Goal: Task Accomplishment & Management: Check status

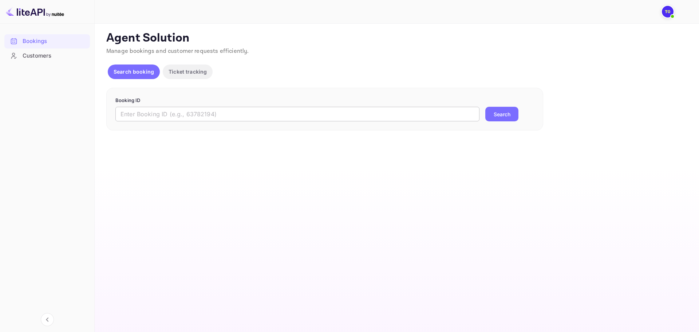
click at [160, 111] on input "text" at bounding box center [297, 114] width 364 height 15
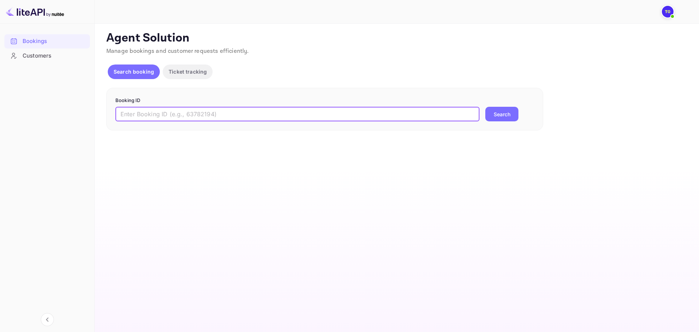
paste input "nCva3X2mq"
type input "nCva3X2mq"
click at [515, 118] on button "Search" at bounding box center [501, 114] width 33 height 15
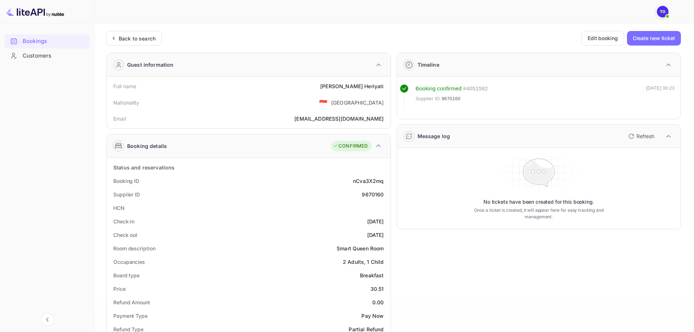
click at [667, 13] on span at bounding box center [666, 16] width 7 height 7
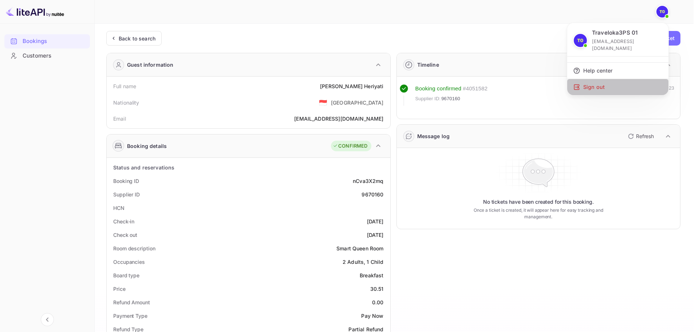
click at [612, 84] on div "Sign out" at bounding box center [617, 87] width 101 height 16
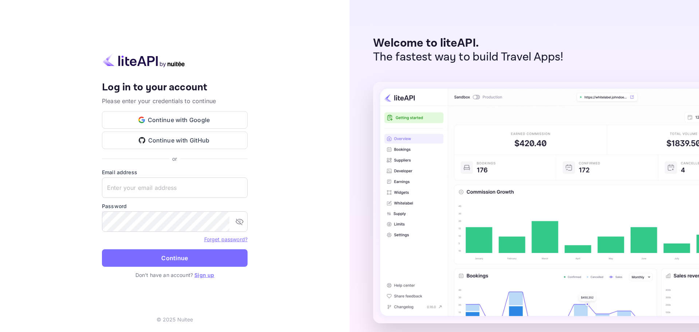
drag, startPoint x: 40, startPoint y: 199, endPoint x: 88, endPoint y: 202, distance: 47.7
click at [41, 199] on div "Your account has been created successfully, a confirmation link has been sent t…" at bounding box center [174, 166] width 349 height 332
click at [175, 193] on input "text" at bounding box center [175, 187] width 146 height 20
paste input "[EMAIL_ADDRESS][DOMAIN_NAME]"
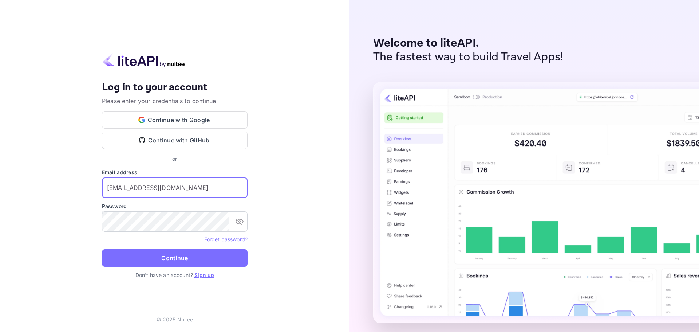
type input "[EMAIL_ADDRESS][DOMAIN_NAME]"
click at [30, 227] on div "Your account has been created successfully, a confirmation link has been sent t…" at bounding box center [174, 166] width 349 height 332
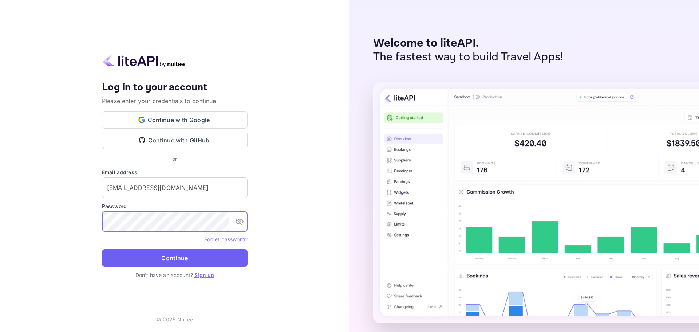
click at [240, 254] on button "Continue" at bounding box center [175, 257] width 146 height 17
